Goal: Navigation & Orientation: Find specific page/section

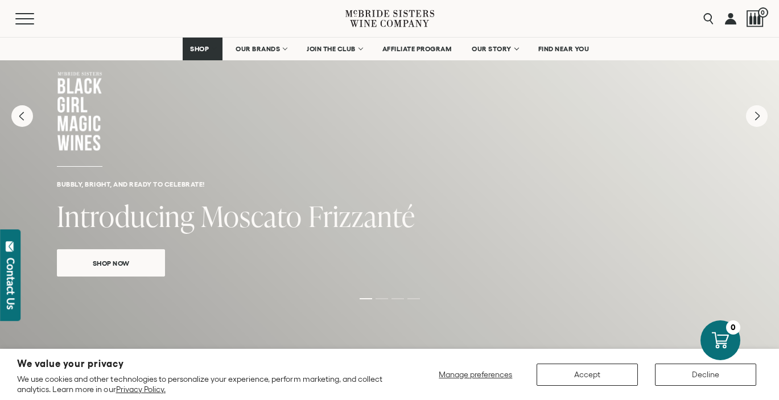
scroll to position [82, 0]
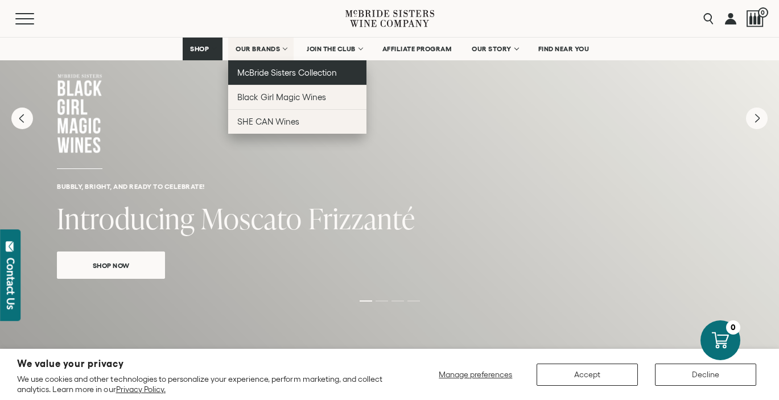
click at [257, 76] on span "McBride Sisters Collection" at bounding box center [287, 73] width 100 height 10
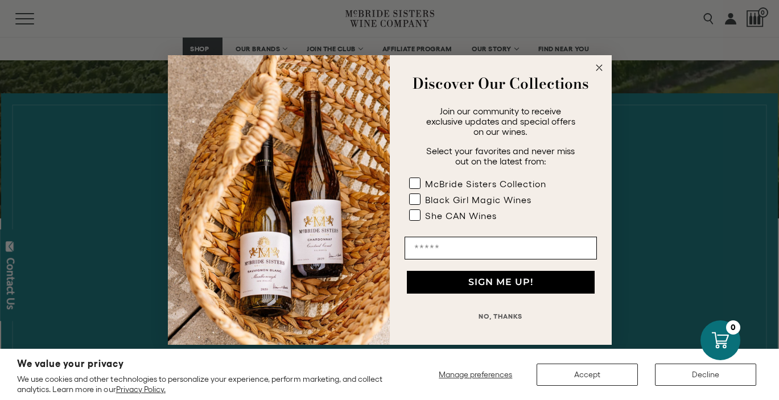
scroll to position [377, 0]
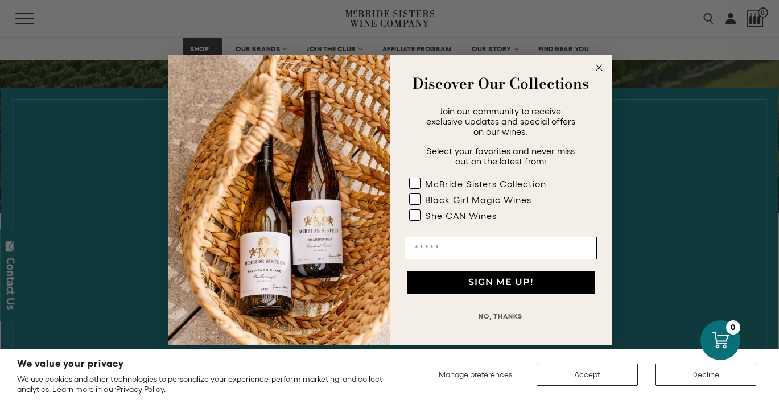
click at [600, 69] on circle "Close dialog" at bounding box center [598, 67] width 13 height 13
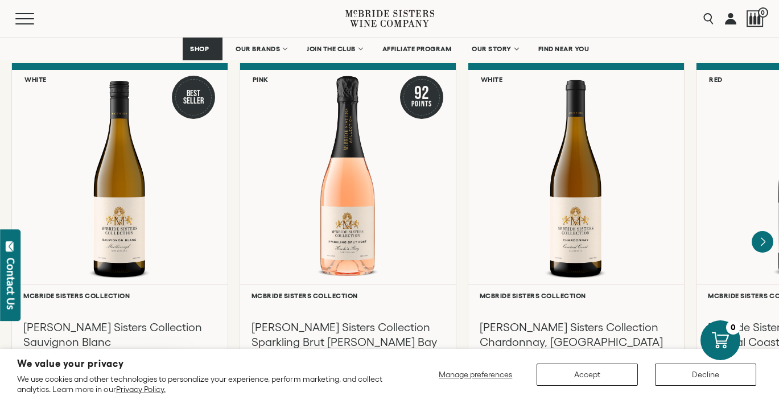
scroll to position [963, 0]
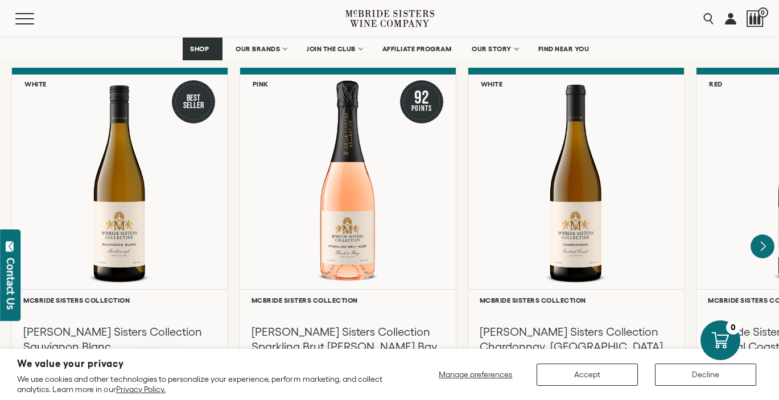
click at [762, 242] on icon "Next" at bounding box center [763, 246] width 5 height 9
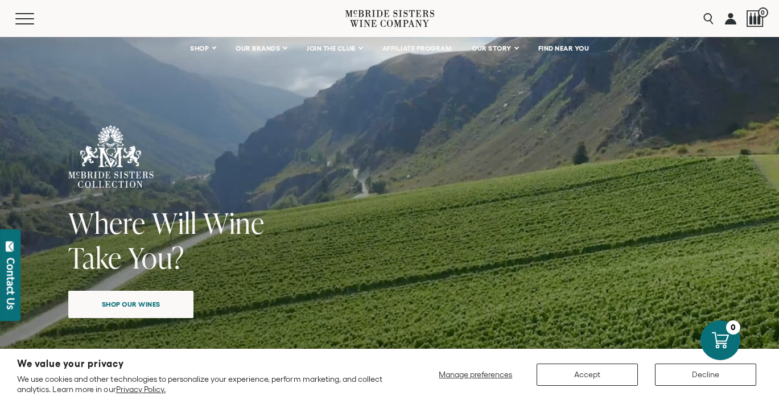
scroll to position [0, 0]
